Goal: Information Seeking & Learning: Check status

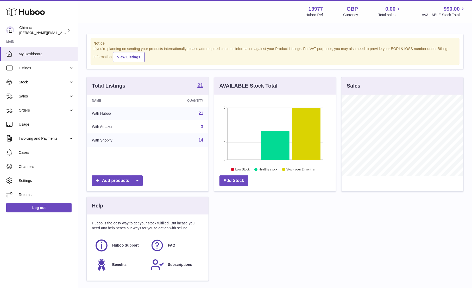
scroll to position [81, 122]
click at [31, 96] on span "Sales" at bounding box center [44, 96] width 50 height 5
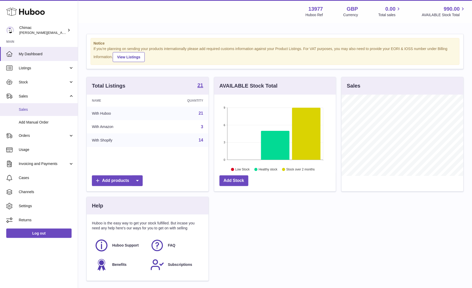
click at [23, 111] on span "Sales" at bounding box center [46, 109] width 55 height 5
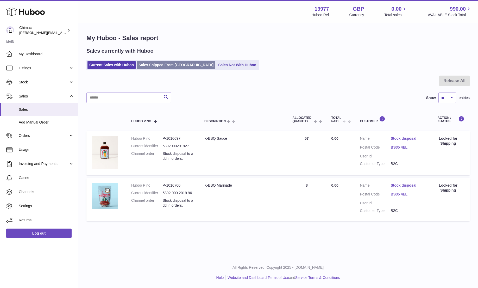
click at [165, 66] on link "Sales Shipped From Huboo" at bounding box center [176, 65] width 79 height 9
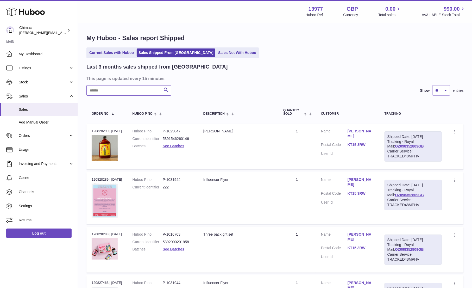
click at [136, 88] on input "text" at bounding box center [128, 90] width 85 height 10
paste input "**********"
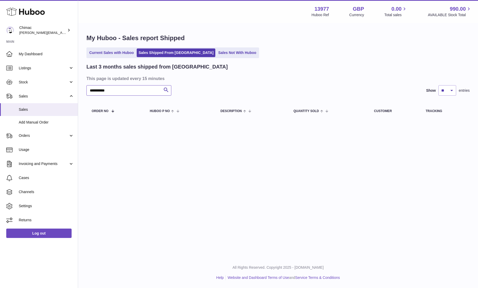
click at [127, 92] on input "**********" at bounding box center [128, 90] width 85 height 10
type input "****"
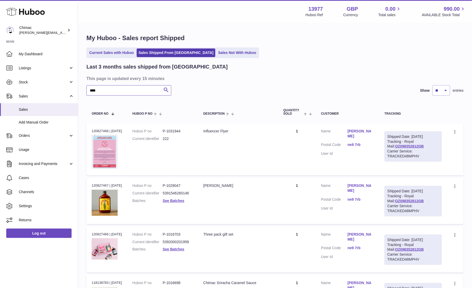
scroll to position [79, 0]
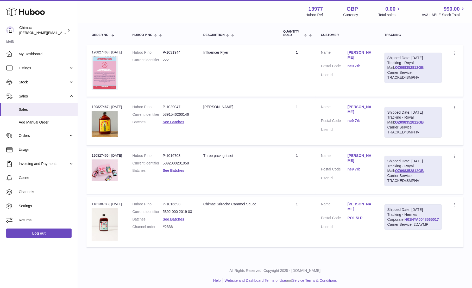
click at [182, 172] on link "See Batches" at bounding box center [174, 170] width 22 height 4
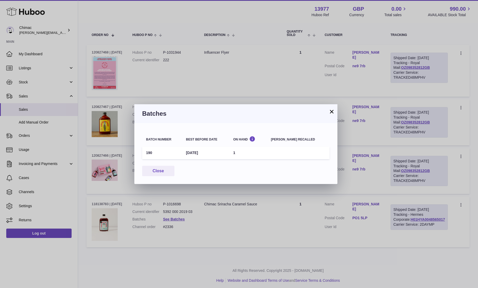
drag, startPoint x: 154, startPoint y: 152, endPoint x: 145, endPoint y: 153, distance: 9.0
click at [145, 153] on td "190" at bounding box center [162, 152] width 40 height 13
click at [335, 113] on button "×" at bounding box center [332, 111] width 6 height 6
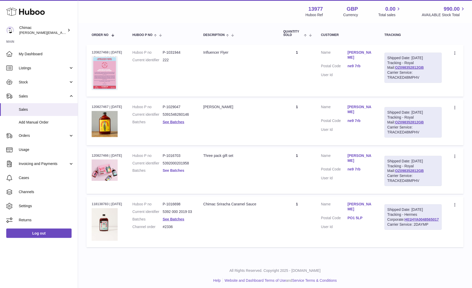
click at [172, 172] on link "See Batches" at bounding box center [174, 170] width 22 height 4
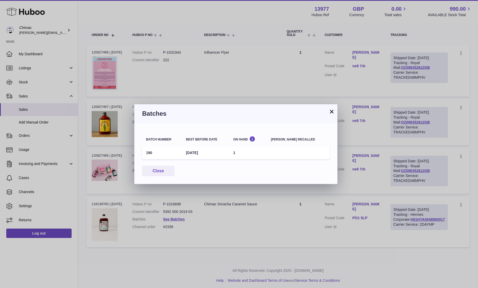
click at [204, 151] on td "10th Feb 2026" at bounding box center [205, 152] width 47 height 13
click at [149, 152] on td "190" at bounding box center [162, 152] width 40 height 13
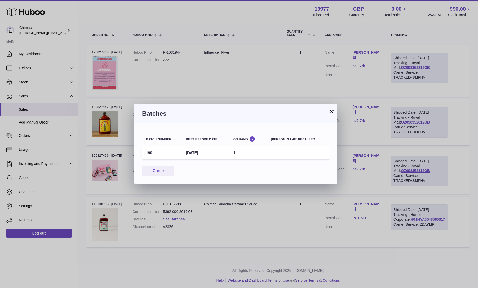
click at [331, 112] on button "×" at bounding box center [332, 111] width 6 height 6
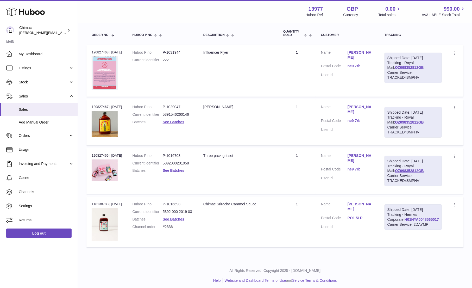
click at [167, 172] on link "See Batches" at bounding box center [174, 170] width 22 height 4
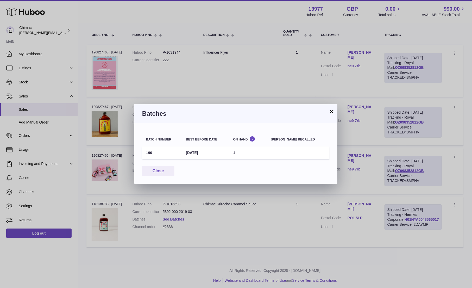
click at [90, 65] on div "× Batches Batch number Best before date On Hand Batch recalled 190 10th Feb 202…" at bounding box center [236, 144] width 472 height 288
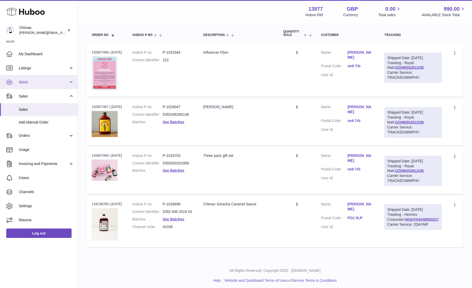
click at [67, 82] on span "Stock" at bounding box center [44, 82] width 50 height 5
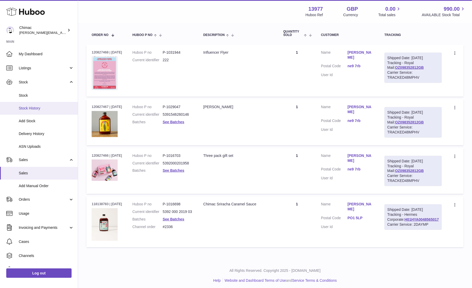
click at [54, 106] on span "Stock History" at bounding box center [46, 108] width 55 height 5
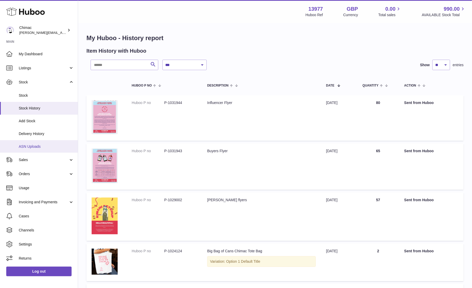
click at [47, 143] on link "ASN Uploads" at bounding box center [39, 146] width 78 height 13
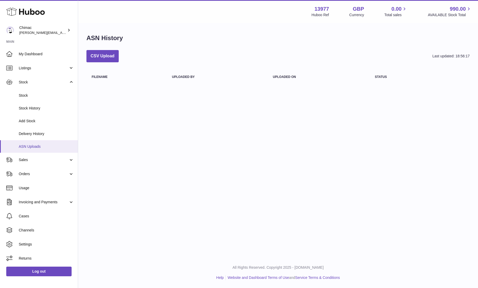
click at [41, 146] on span "ASN Uploads" at bounding box center [46, 146] width 55 height 5
click at [42, 106] on span "Stock History" at bounding box center [46, 108] width 55 height 5
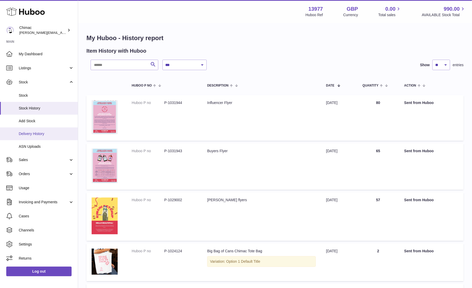
click at [52, 134] on span "Delivery History" at bounding box center [46, 133] width 55 height 5
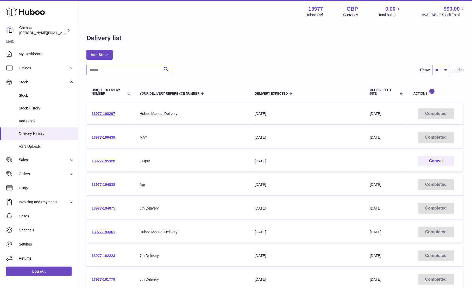
click at [109, 254] on link "13977-192223" at bounding box center [103, 255] width 23 height 4
click at [105, 231] on link "13977-193361" at bounding box center [103, 232] width 23 height 4
click at [101, 207] on link "13977-194075" at bounding box center [103, 208] width 23 height 4
click at [105, 255] on link "13977-192223" at bounding box center [103, 255] width 23 height 4
click at [107, 277] on link "13977-191779" at bounding box center [103, 279] width 23 height 4
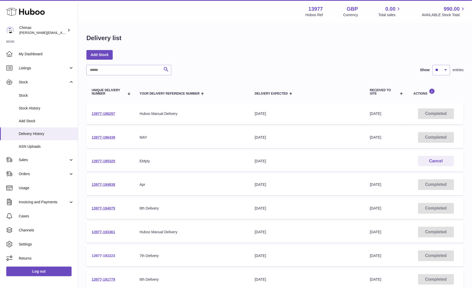
click at [99, 257] on link "13977-192223" at bounding box center [103, 255] width 23 height 4
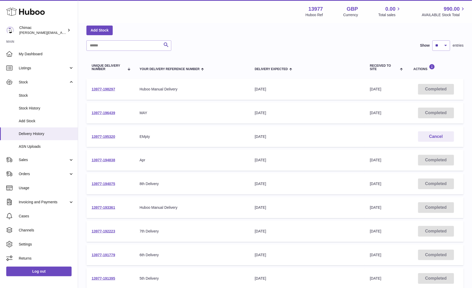
scroll to position [47, 0]
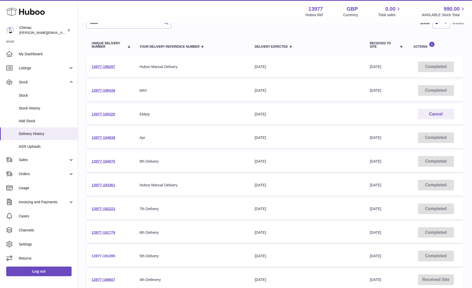
click at [98, 256] on link "13977-191395" at bounding box center [103, 256] width 23 height 4
click at [102, 231] on link "13977-191779" at bounding box center [103, 232] width 23 height 4
click at [109, 278] on link "13977-189607" at bounding box center [103, 279] width 23 height 4
click at [101, 207] on link "13977-192223" at bounding box center [103, 209] width 23 height 4
click at [100, 185] on link "13977-193361" at bounding box center [103, 185] width 23 height 4
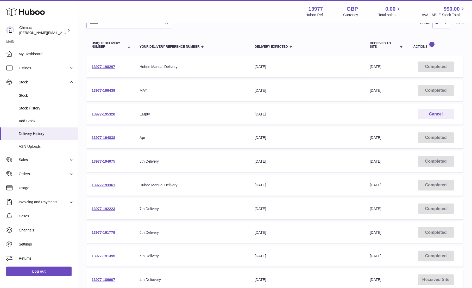
click at [108, 254] on link "13977-191395" at bounding box center [103, 256] width 23 height 4
click at [31, 161] on span "Sales" at bounding box center [44, 159] width 50 height 5
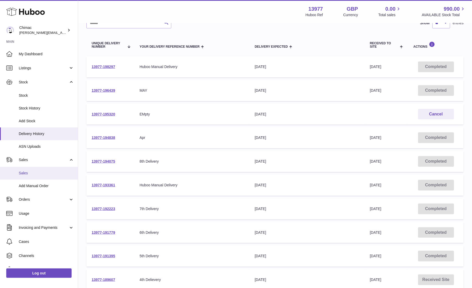
click at [32, 174] on span "Sales" at bounding box center [46, 173] width 55 height 5
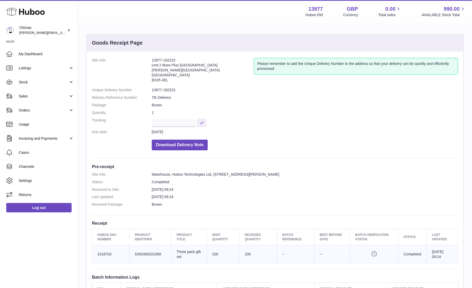
click at [337, 177] on dl "Site Info: Warehouse, Huboo Technologies Ltd, Unit 2, More Plus Central Park, H…" at bounding box center [275, 191] width 366 height 38
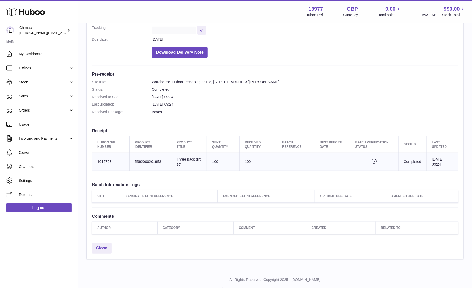
scroll to position [103, 0]
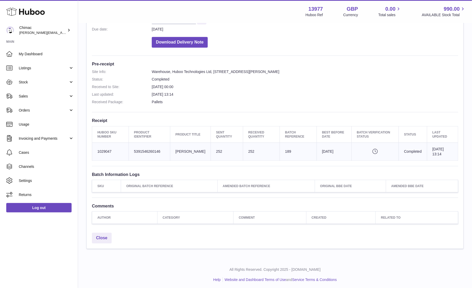
scroll to position [88, 0]
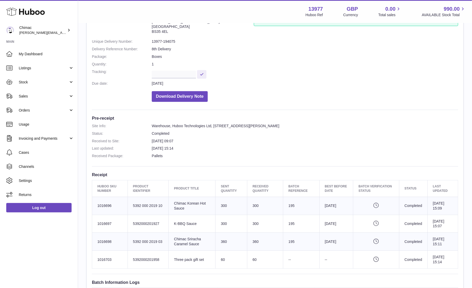
scroll to position [47, 0]
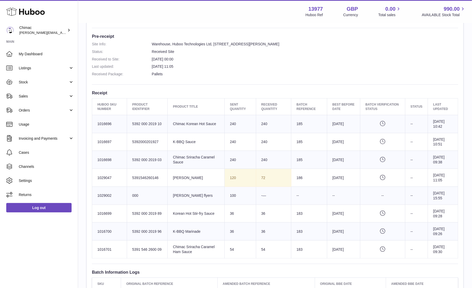
scroll to position [131, 0]
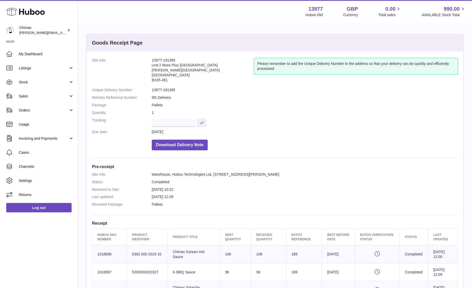
click at [347, 165] on h3 "Pre-receipt" at bounding box center [275, 167] width 366 height 6
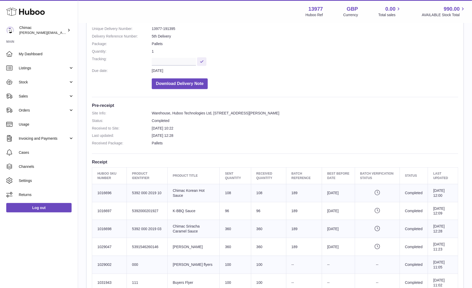
scroll to position [63, 0]
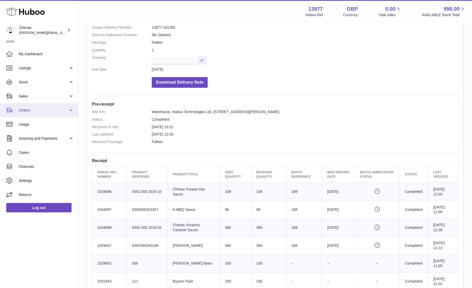
click at [31, 108] on span "Orders" at bounding box center [44, 110] width 50 height 5
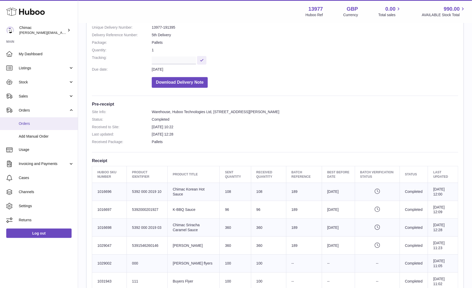
click at [40, 123] on span "Orders" at bounding box center [46, 123] width 55 height 5
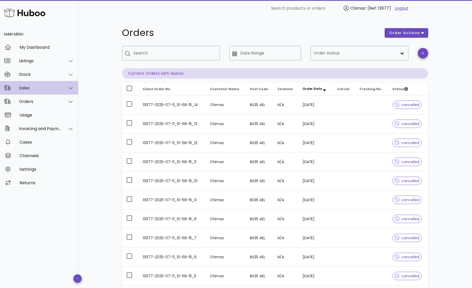
click at [16, 82] on div "Sales" at bounding box center [39, 88] width 78 height 14
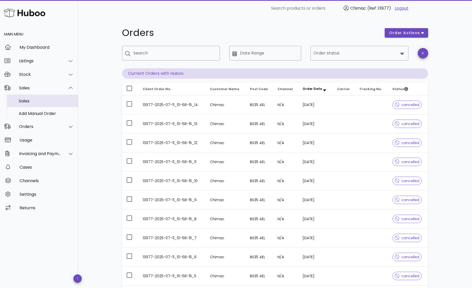
click at [40, 99] on div "Sales" at bounding box center [46, 100] width 55 height 5
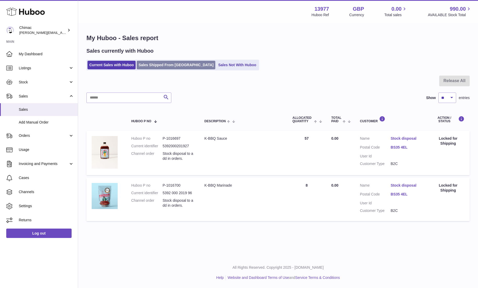
click at [154, 67] on link "Sales Shipped From [GEOGRAPHIC_DATA]" at bounding box center [176, 65] width 79 height 9
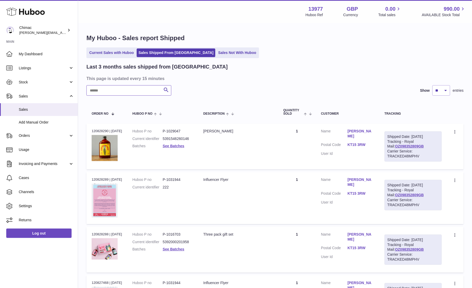
click at [136, 89] on input "text" at bounding box center [128, 90] width 85 height 10
paste input "****"
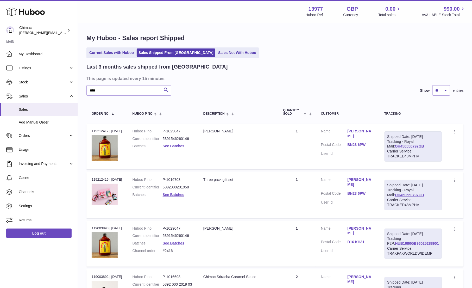
click at [175, 146] on link "See Batches" at bounding box center [174, 146] width 22 height 4
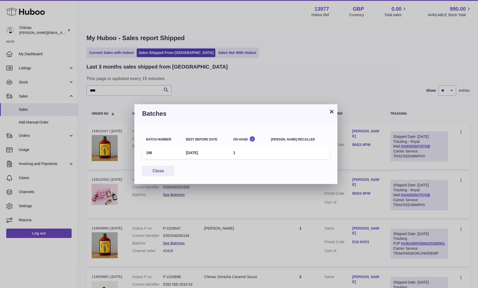
click at [331, 108] on button "×" at bounding box center [332, 111] width 6 height 6
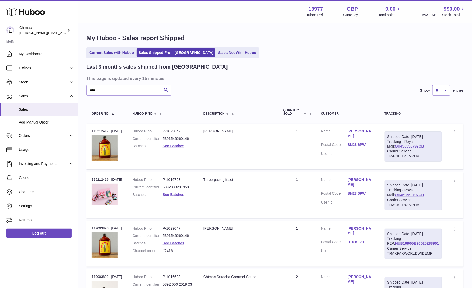
click at [172, 197] on link "See Batches" at bounding box center [174, 194] width 22 height 4
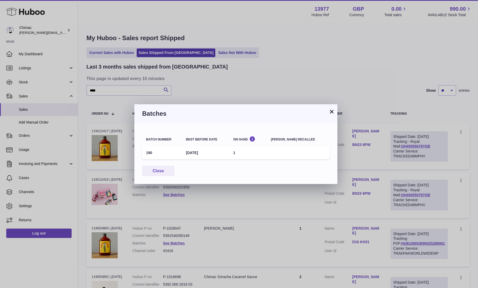
click at [332, 109] on button "×" at bounding box center [332, 111] width 6 height 6
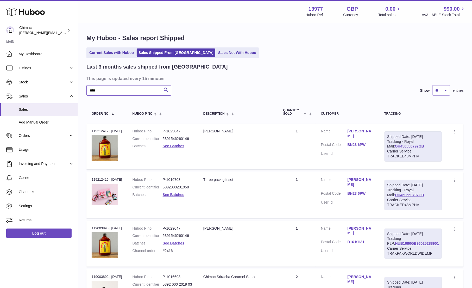
click at [130, 87] on input "****" at bounding box center [128, 90] width 85 height 10
paste input "text"
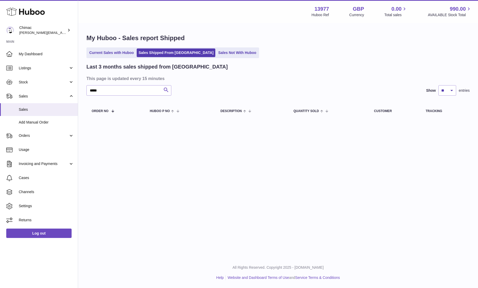
click at [161, 91] on button "Search" at bounding box center [166, 90] width 10 height 10
click at [137, 91] on input "*****" at bounding box center [128, 90] width 85 height 10
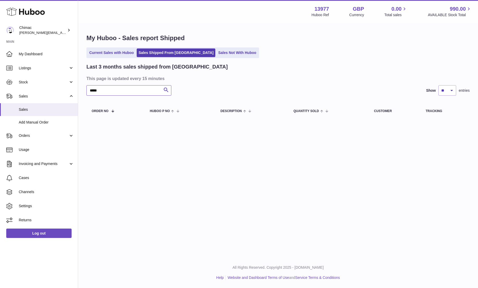
paste input "**********"
click at [93, 89] on input "**********" at bounding box center [128, 90] width 85 height 10
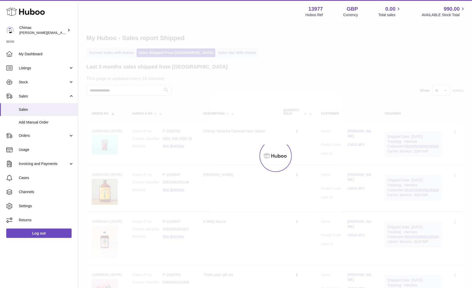
click at [254, 176] on div at bounding box center [275, 155] width 394 height 264
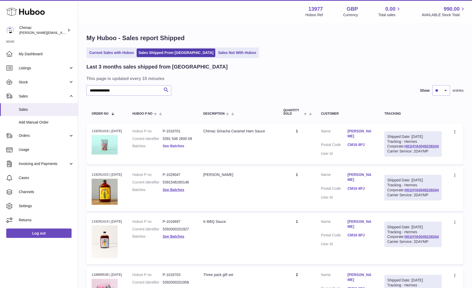
click at [177, 147] on link "See Batches" at bounding box center [174, 146] width 22 height 4
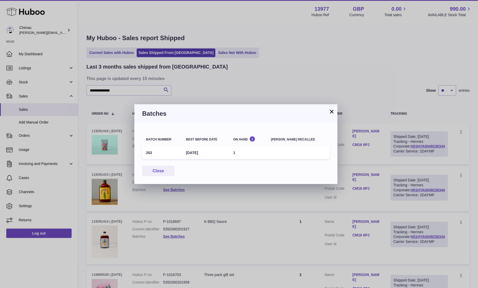
click at [331, 108] on button "×" at bounding box center [332, 111] width 6 height 6
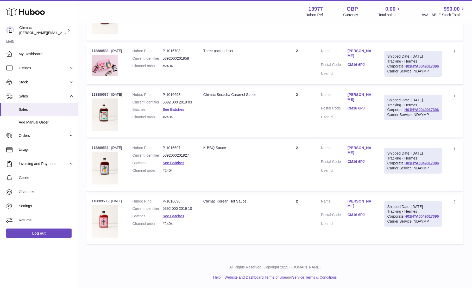
scroll to position [239, 0]
click at [172, 218] on link "See Batches" at bounding box center [174, 216] width 22 height 4
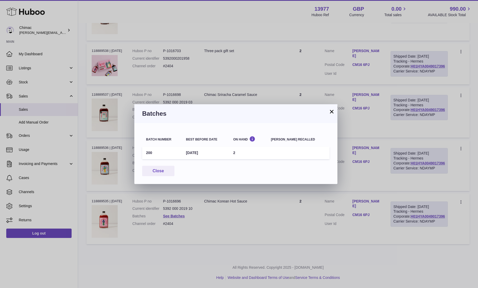
click at [329, 112] on button "×" at bounding box center [332, 111] width 6 height 6
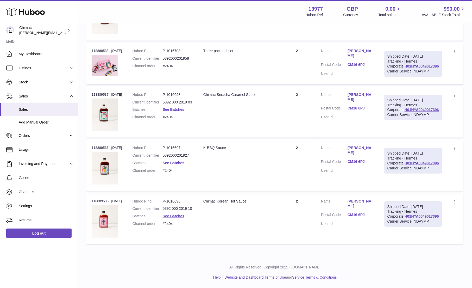
click at [173, 165] on link "See Batches" at bounding box center [174, 163] width 22 height 4
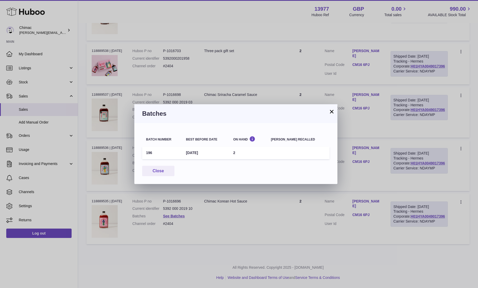
click at [330, 113] on button "×" at bounding box center [332, 111] width 6 height 6
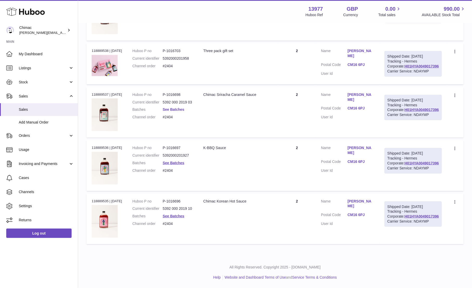
click at [174, 111] on link "See Batches" at bounding box center [174, 109] width 22 height 4
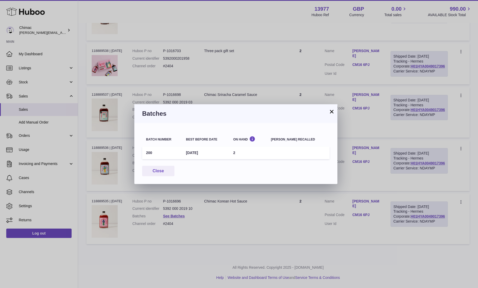
click at [329, 114] on button "×" at bounding box center [332, 111] width 6 height 6
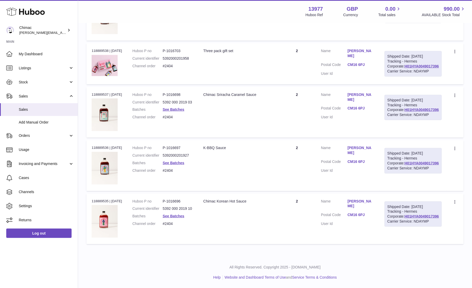
click at [182, 84] on td "Huboo P no P-1016703 Current identifier 5392000201958 Channel order #2404" at bounding box center [162, 63] width 71 height 41
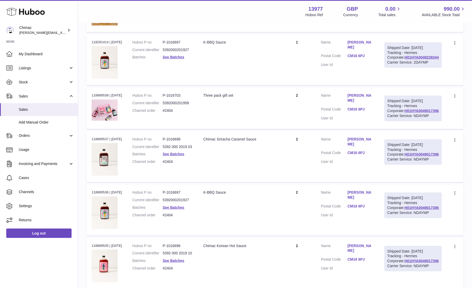
scroll to position [176, 0]
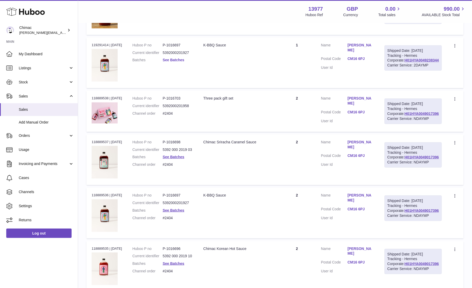
click at [170, 62] on link "See Batches" at bounding box center [174, 60] width 22 height 4
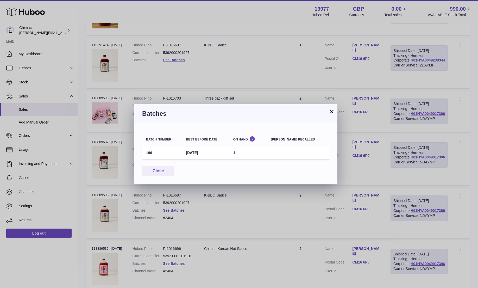
click at [329, 112] on button "×" at bounding box center [332, 111] width 6 height 6
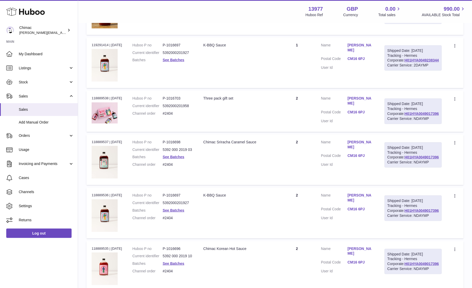
click at [170, 116] on dd "#2404" at bounding box center [178, 113] width 30 height 5
drag, startPoint x: 237, startPoint y: 56, endPoint x: 235, endPoint y: -34, distance: 90.1
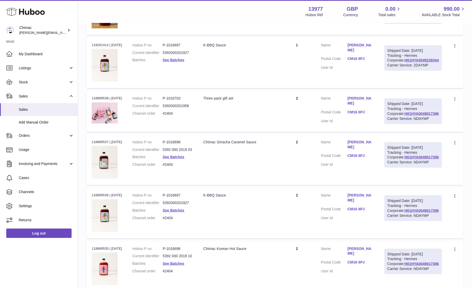
click at [218, 35] on td "Description Kimchi Ketchup" at bounding box center [238, 13] width 80 height 44
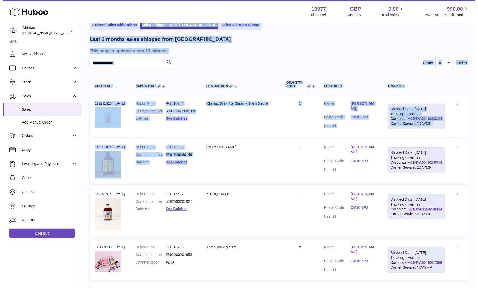
scroll to position [0, 0]
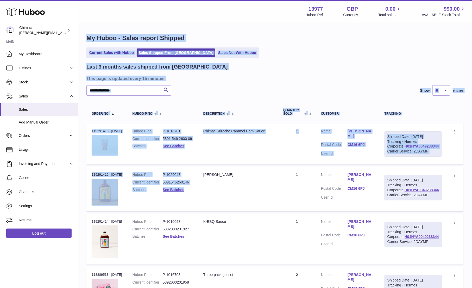
drag, startPoint x: 190, startPoint y: 42, endPoint x: 190, endPoint y: -33, distance: 75.5
click at [190, 0] on html ".st0{fill:#141414;}" at bounding box center [236, 144] width 472 height 288
click at [110, 92] on input "**********" at bounding box center [128, 90] width 85 height 10
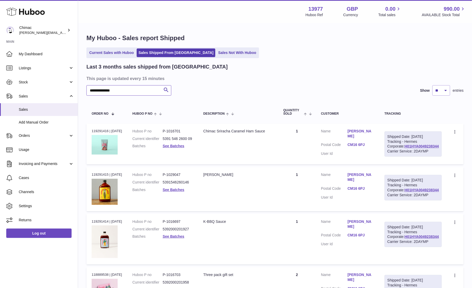
click at [110, 92] on input "**********" at bounding box center [128, 90] width 85 height 10
paste input "text"
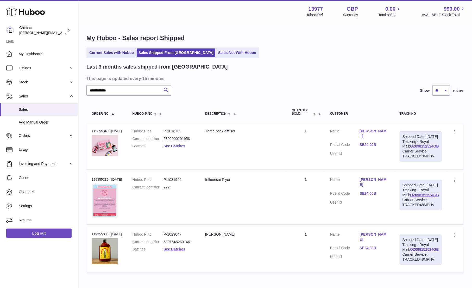
click at [174, 146] on link "See Batches" at bounding box center [175, 146] width 22 height 4
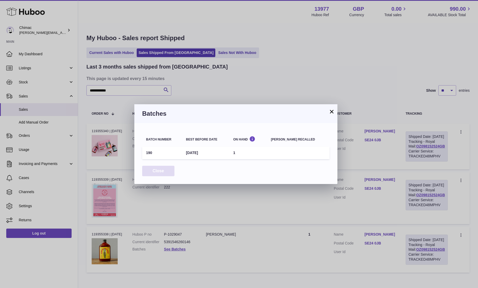
click at [157, 171] on button "Close" at bounding box center [158, 171] width 32 height 11
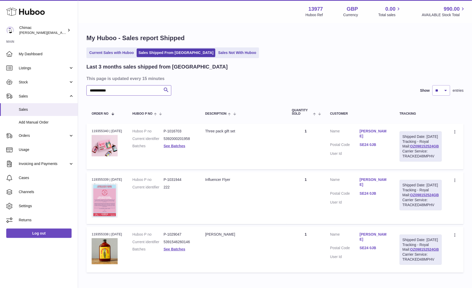
click at [130, 89] on input "**********" at bounding box center [128, 90] width 85 height 10
paste input "text"
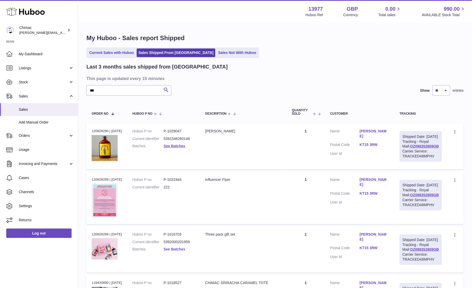
click at [175, 251] on link "See Batches" at bounding box center [175, 249] width 22 height 4
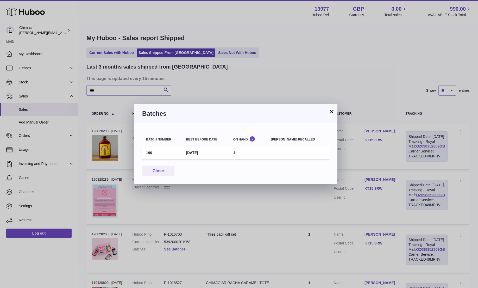
click at [332, 110] on button "×" at bounding box center [332, 111] width 6 height 6
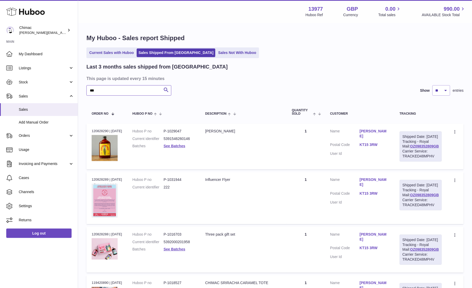
click at [132, 88] on input "***" at bounding box center [128, 90] width 85 height 10
paste input "*"
type input "****"
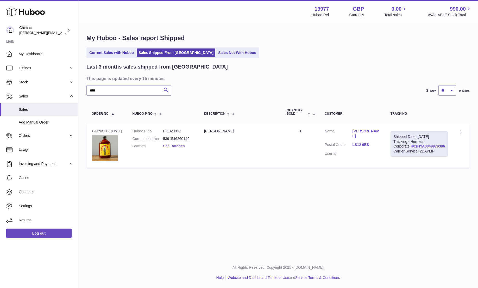
click at [174, 145] on link "See Batches" at bounding box center [174, 146] width 22 height 4
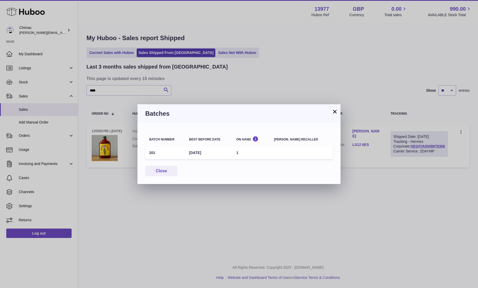
click at [335, 113] on button "×" at bounding box center [335, 111] width 6 height 6
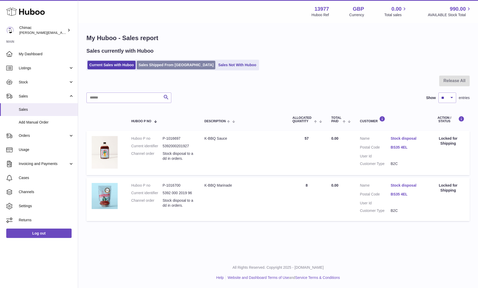
click at [159, 68] on link "Sales Shipped From [GEOGRAPHIC_DATA]" at bounding box center [176, 65] width 79 height 9
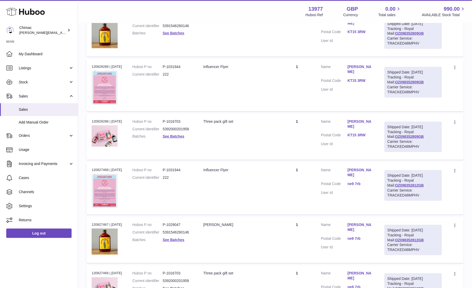
scroll to position [472, 0]
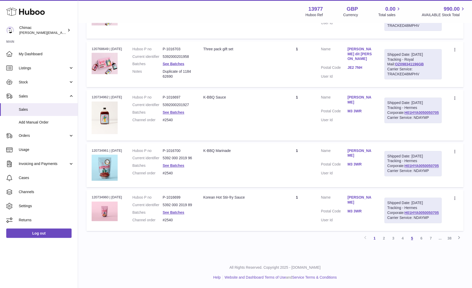
click at [414, 236] on link "5" at bounding box center [412, 238] width 9 height 9
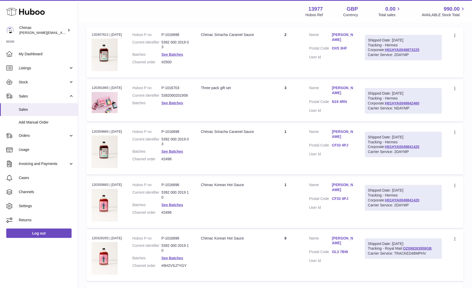
scroll to position [393, 0]
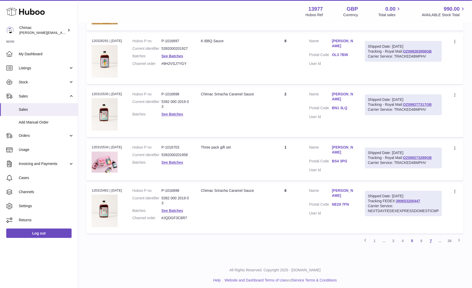
click at [433, 238] on link "7" at bounding box center [430, 240] width 9 height 9
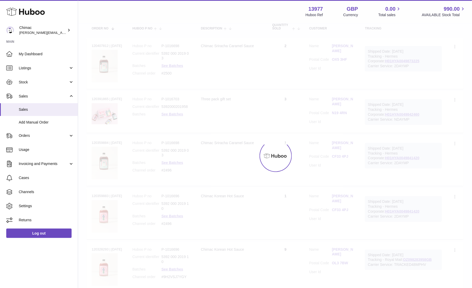
scroll to position [23, 0]
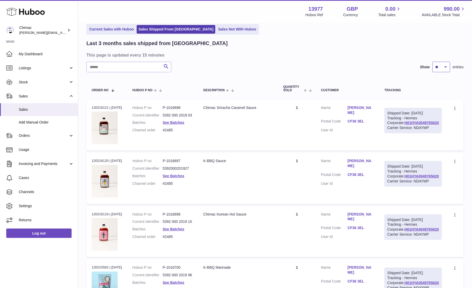
click at [439, 68] on select "** ** **" at bounding box center [442, 67] width 18 height 10
select select "**"
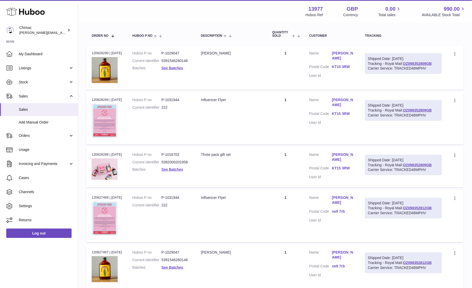
scroll to position [2392, 0]
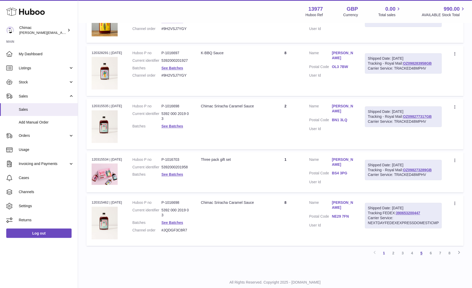
click at [420, 248] on link "5" at bounding box center [421, 252] width 9 height 9
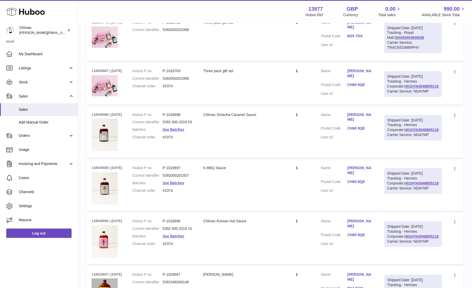
scroll to position [2523, 0]
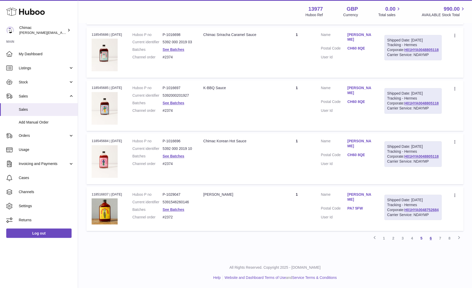
click at [430, 237] on link "6" at bounding box center [430, 237] width 9 height 9
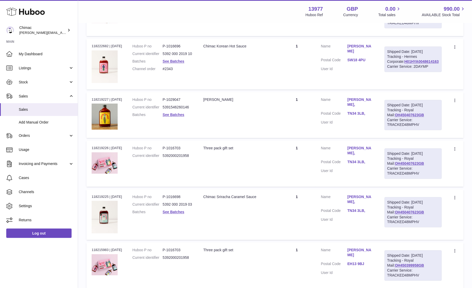
scroll to position [2454, 0]
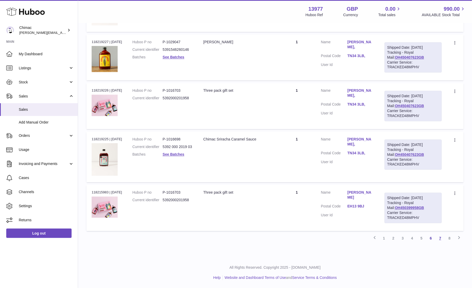
click at [441, 239] on link "7" at bounding box center [440, 237] width 9 height 9
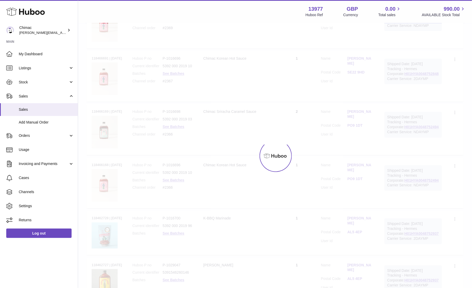
scroll to position [23, 0]
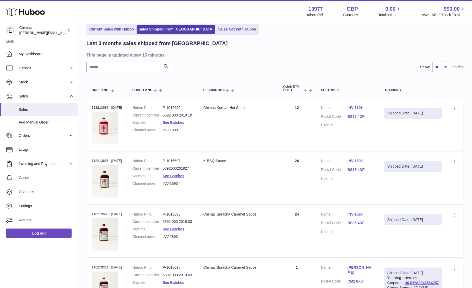
click at [176, 122] on link "See Batches" at bounding box center [174, 122] width 22 height 4
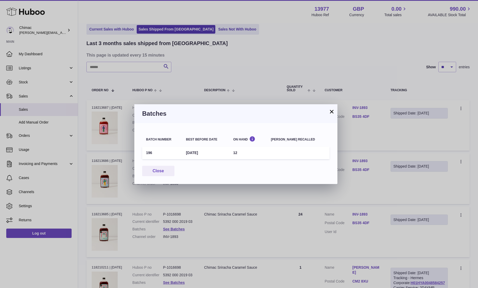
click at [330, 112] on button "×" at bounding box center [332, 111] width 6 height 6
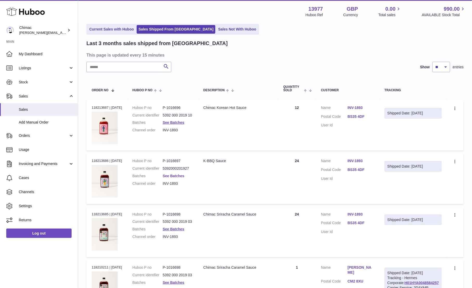
click at [173, 174] on link "See Batches" at bounding box center [174, 176] width 22 height 4
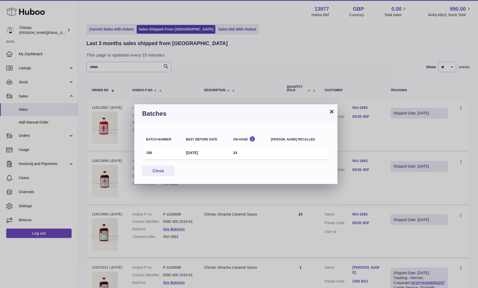
click at [332, 112] on button "×" at bounding box center [332, 111] width 6 height 6
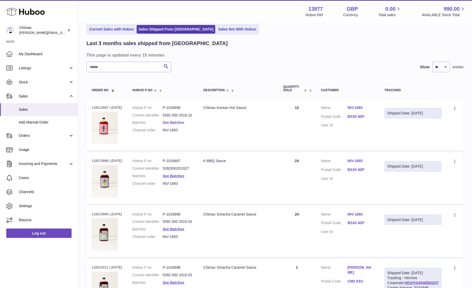
click at [175, 122] on link "See Batches" at bounding box center [174, 122] width 22 height 4
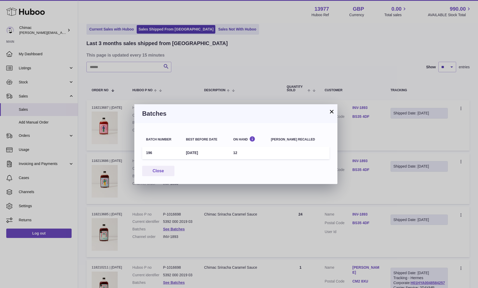
click at [332, 108] on button "×" at bounding box center [332, 111] width 6 height 6
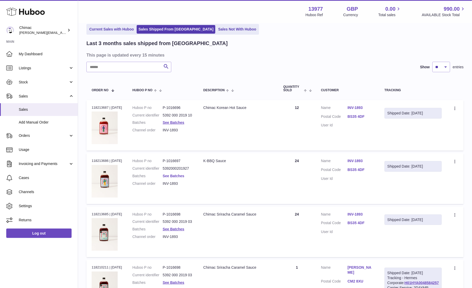
click at [181, 174] on link "See Batches" at bounding box center [174, 176] width 22 height 4
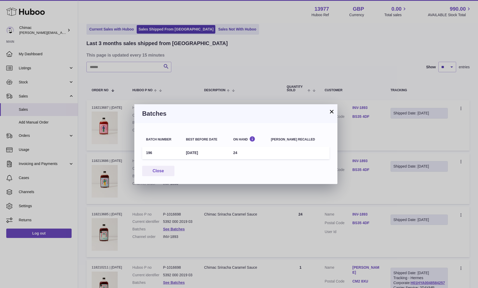
click at [331, 112] on button "×" at bounding box center [332, 111] width 6 height 6
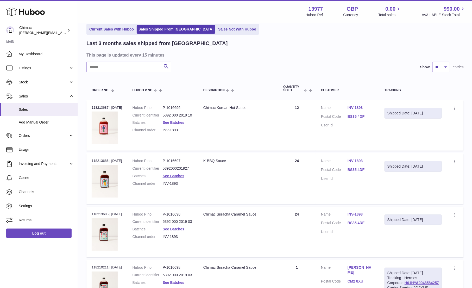
click at [174, 229] on link "See Batches" at bounding box center [174, 229] width 22 height 4
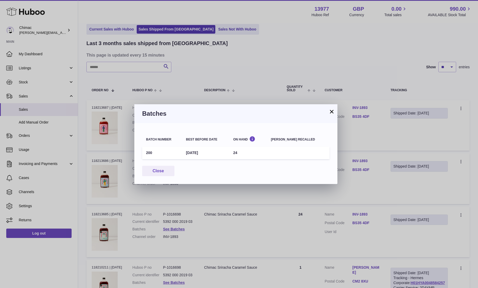
click at [330, 110] on button "×" at bounding box center [332, 111] width 6 height 6
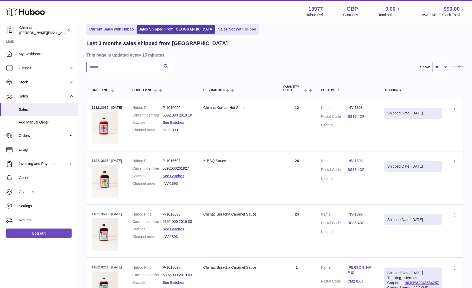
click at [140, 67] on input "text" at bounding box center [128, 67] width 85 height 10
paste input "******"
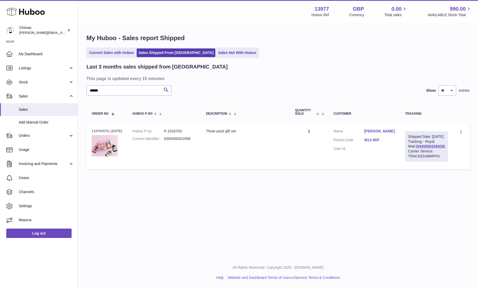
click at [380, 131] on link "Hannah Colinese" at bounding box center [379, 131] width 31 height 5
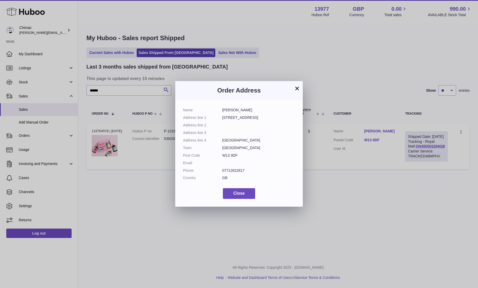
drag, startPoint x: 222, startPoint y: 110, endPoint x: 262, endPoint y: 110, distance: 39.6
click at [262, 110] on dd "Hannah Colinese" at bounding box center [258, 110] width 73 height 5
click at [236, 170] on dd "07712622817" at bounding box center [258, 170] width 73 height 5
copy dd "07712622817"
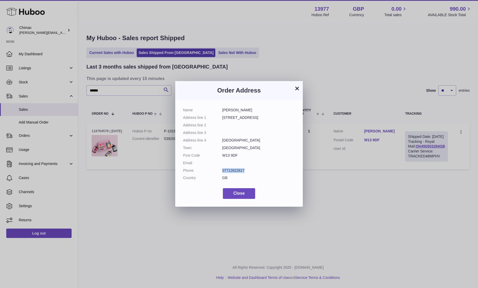
click at [294, 88] on button "×" at bounding box center [297, 88] width 6 height 6
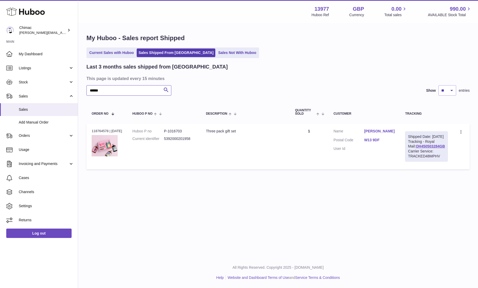
click at [136, 86] on input "******" at bounding box center [128, 90] width 85 height 10
paste input "*********"
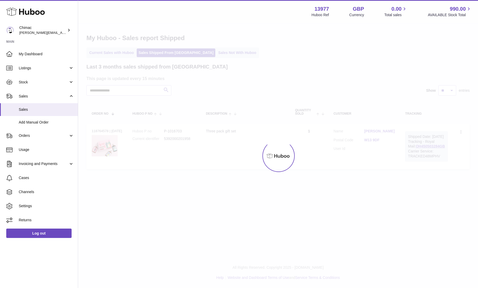
click at [136, 91] on div at bounding box center [278, 155] width 400 height 264
click at [136, 91] on input "**********" at bounding box center [128, 90] width 85 height 10
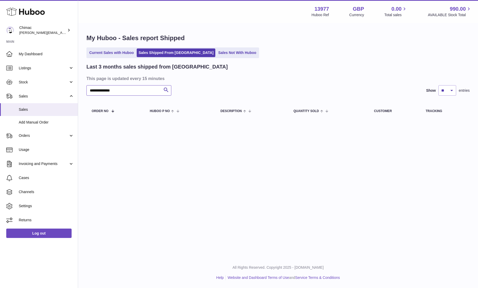
click at [136, 91] on input "**********" at bounding box center [128, 90] width 85 height 10
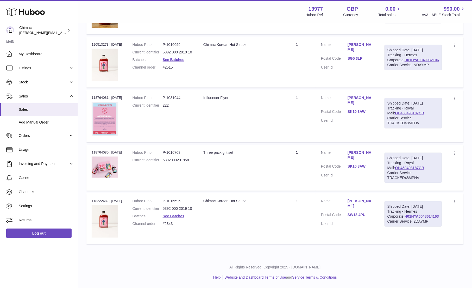
scroll to position [258, 0]
click at [366, 160] on link "Sam Bradbury" at bounding box center [361, 155] width 27 height 10
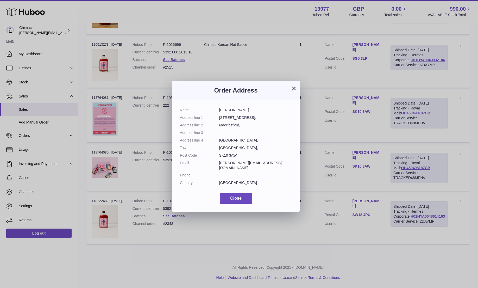
click at [244, 161] on dd "harry@breadandbuttersocial.co.uk" at bounding box center [255, 165] width 73 height 10
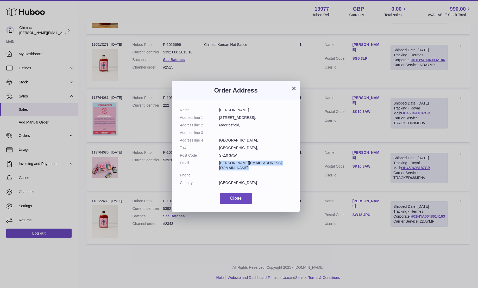
click at [295, 87] on button "×" at bounding box center [294, 88] width 6 height 6
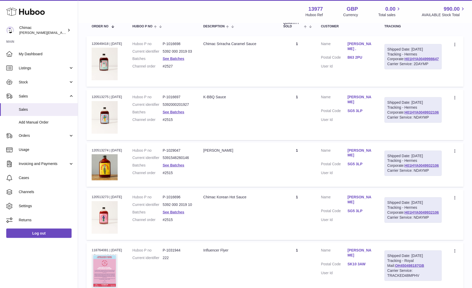
scroll to position [0, 0]
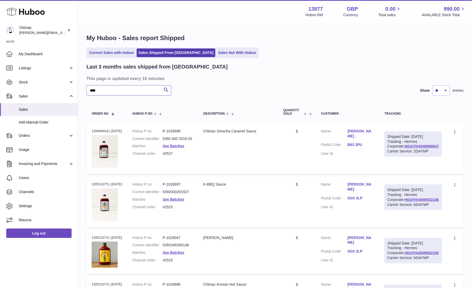
click at [111, 89] on input "***" at bounding box center [128, 90] width 85 height 10
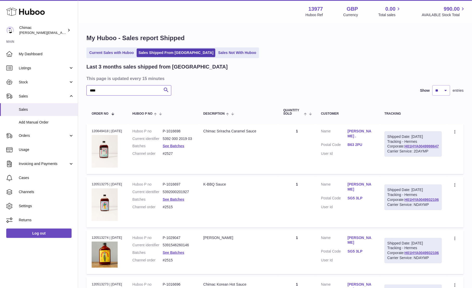
paste input "**********"
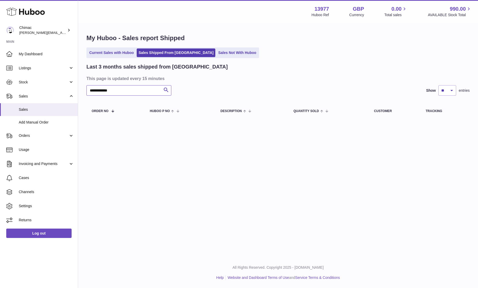
click at [111, 89] on input "**********" at bounding box center [128, 90] width 85 height 10
click at [104, 89] on input "**********" at bounding box center [128, 90] width 85 height 10
click at [91, 87] on input "****" at bounding box center [128, 90] width 85 height 10
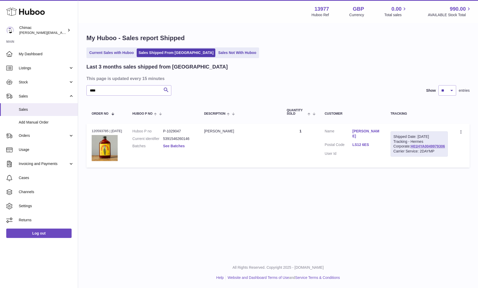
click at [177, 145] on link "See Batches" at bounding box center [174, 146] width 22 height 4
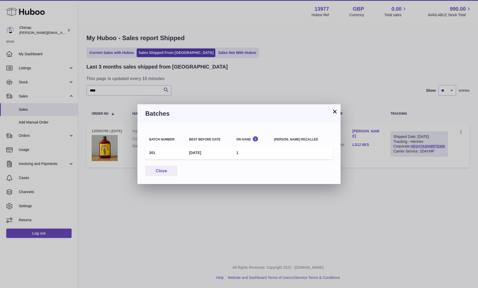
click at [333, 113] on button "×" at bounding box center [335, 111] width 6 height 6
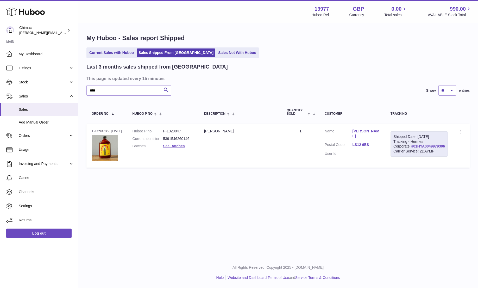
click at [377, 131] on link "Kris McLoughlin" at bounding box center [366, 134] width 28 height 10
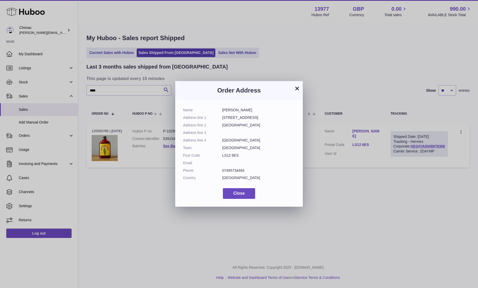
click at [235, 170] on dd "07495734464" at bounding box center [258, 170] width 73 height 5
copy dl "07495734464"
click at [296, 87] on button "×" at bounding box center [297, 88] width 6 height 6
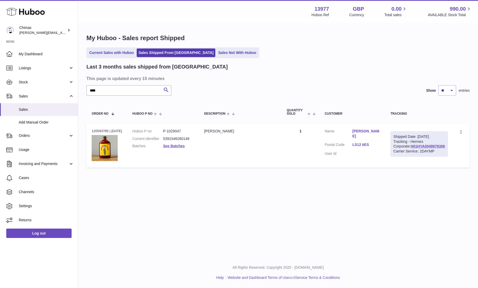
click at [171, 140] on dd "5391546260146" at bounding box center [178, 138] width 31 height 5
click at [113, 90] on input "****" at bounding box center [128, 90] width 85 height 10
paste input "text"
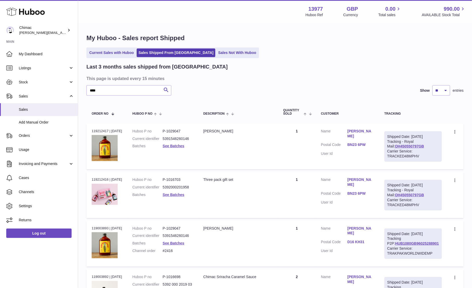
click at [370, 131] on link "Sean Hammett" at bounding box center [361, 134] width 27 height 10
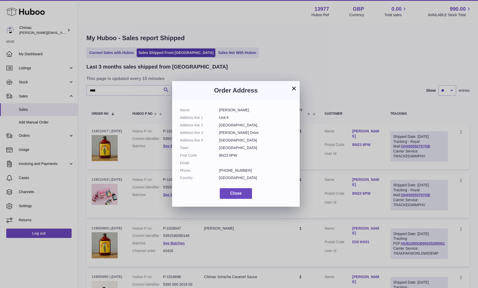
click at [225, 172] on dd "+44 1323 379719" at bounding box center [255, 170] width 73 height 5
copy dl "+44 1323 379719"
click at [297, 89] on div "Order Address" at bounding box center [236, 90] width 128 height 19
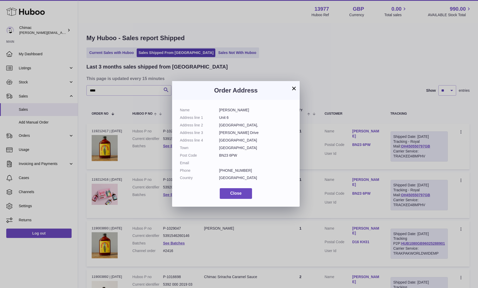
click at [296, 88] on button "×" at bounding box center [294, 88] width 6 height 6
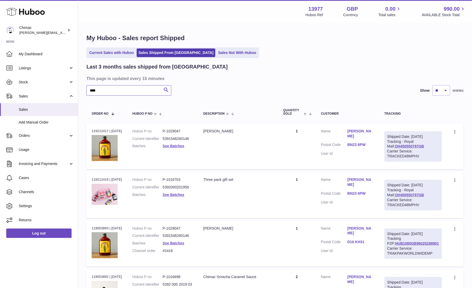
click at [130, 91] on input "****" at bounding box center [128, 90] width 85 height 10
paste input "text"
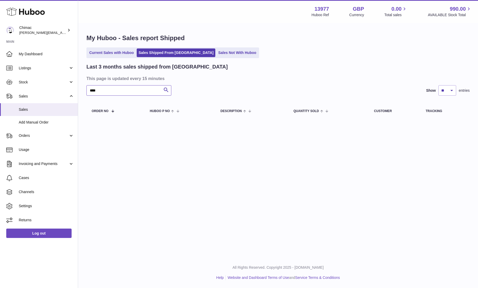
click at [116, 90] on input "****" at bounding box center [128, 90] width 85 height 10
click at [124, 90] on input "*******" at bounding box center [128, 90] width 85 height 10
paste input "text"
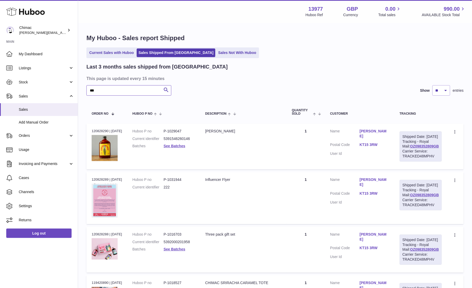
click at [139, 88] on input "***" at bounding box center [128, 90] width 85 height 10
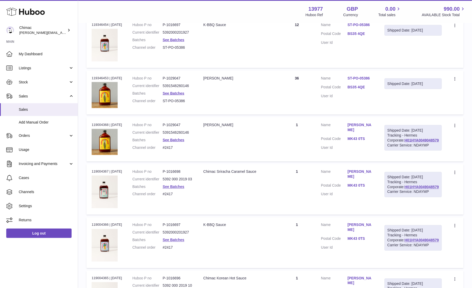
scroll to position [310, 0]
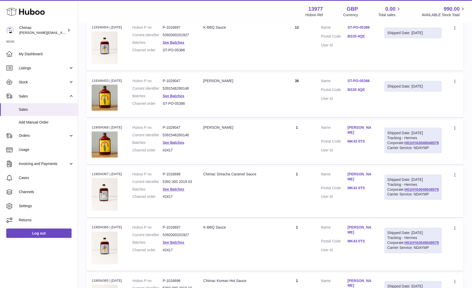
click at [374, 83] on link "ST-PO-05386" at bounding box center [361, 80] width 27 height 5
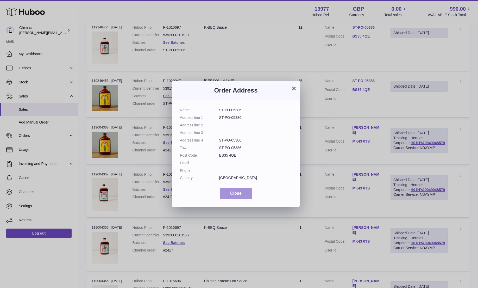
click at [234, 192] on span "Close" at bounding box center [235, 193] width 11 height 4
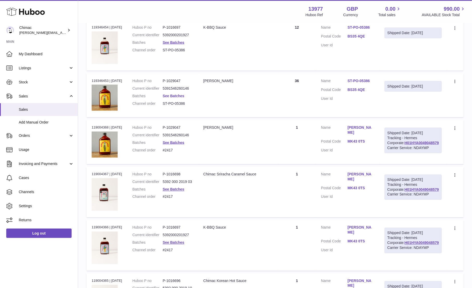
click at [181, 98] on link "See Batches" at bounding box center [174, 96] width 22 height 4
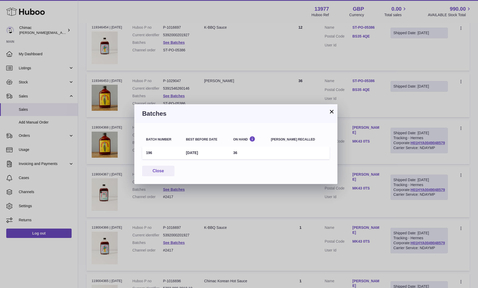
click at [334, 111] on button "×" at bounding box center [332, 111] width 6 height 6
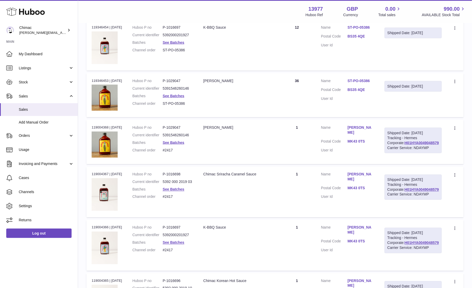
drag, startPoint x: 357, startPoint y: 95, endPoint x: 385, endPoint y: 96, distance: 27.9
click at [374, 96] on dl "Customer Name ST-PO-05386 Postal Code BS35 4QE User Id" at bounding box center [347, 90] width 53 height 25
copy dl "ST-PO-05386"
drag, startPoint x: 177, startPoint y: 27, endPoint x: 177, endPoint y: -47, distance: 73.7
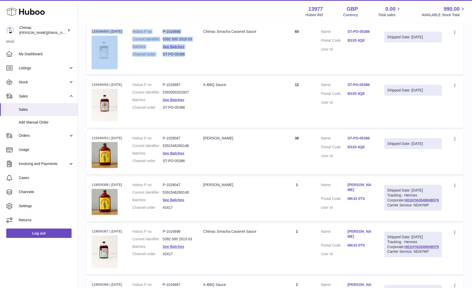
scroll to position [0, 0]
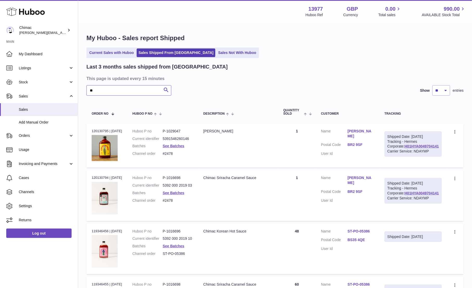
click at [147, 89] on input "**" at bounding box center [128, 90] width 85 height 10
type input "*"
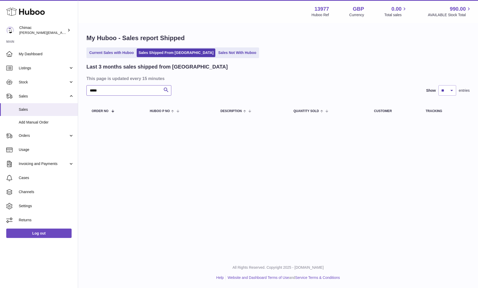
click at [114, 88] on input "*****" at bounding box center [128, 90] width 85 height 10
click at [92, 91] on input "*****" at bounding box center [128, 90] width 85 height 10
paste input "*"
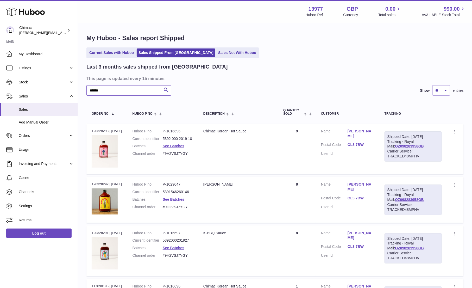
type input "******"
click at [330, 93] on div "****** Search Show ** ** ** entries" at bounding box center [274, 90] width 377 height 10
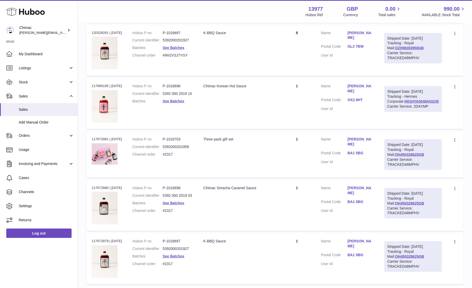
scroll to position [198, 0]
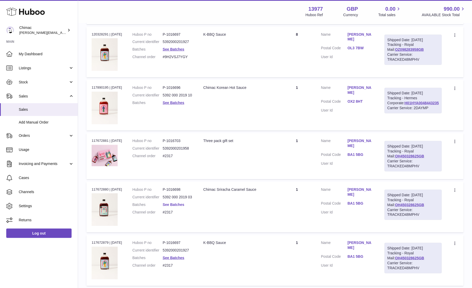
click at [178, 207] on link "See Batches" at bounding box center [174, 204] width 22 height 4
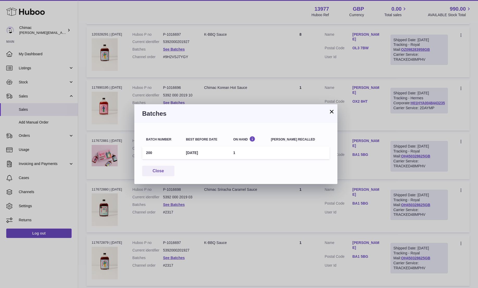
click at [333, 110] on button "×" at bounding box center [332, 111] width 6 height 6
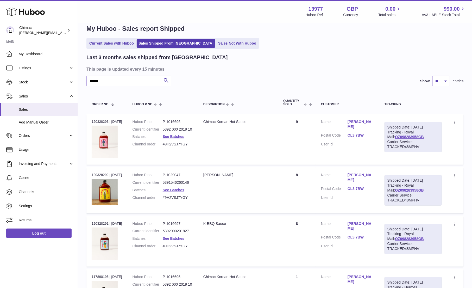
scroll to position [0, 0]
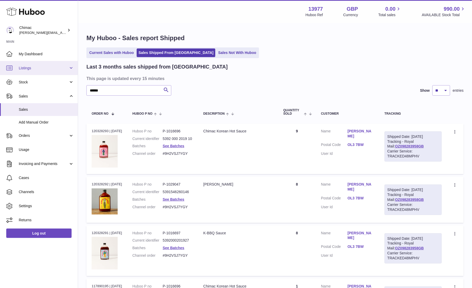
click at [51, 64] on link "Listings" at bounding box center [39, 68] width 78 height 14
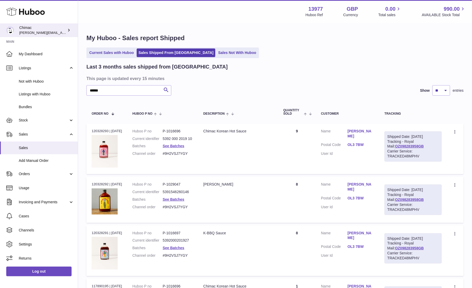
click at [48, 34] on div "Chimac ellen@chimac.ie" at bounding box center [42, 30] width 47 height 10
